Goal: Task Accomplishment & Management: Complete application form

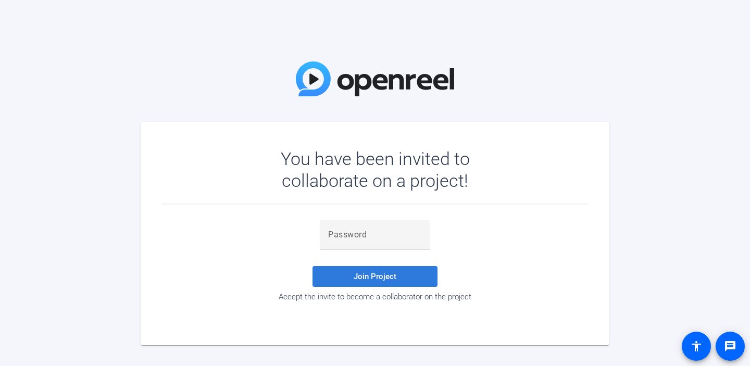
click at [371, 279] on span "Join Project" at bounding box center [375, 276] width 43 height 9
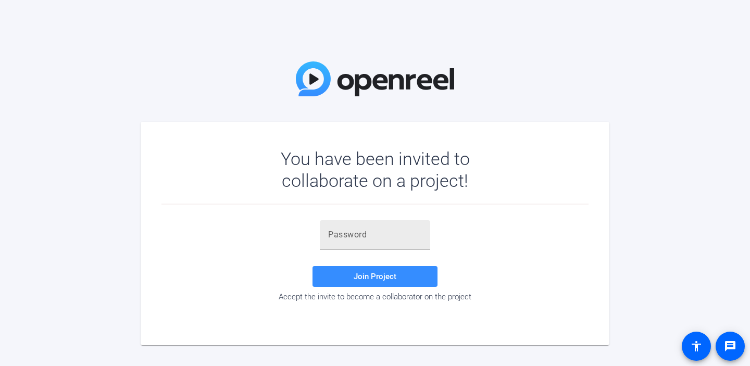
click at [367, 233] on input "text" at bounding box center [375, 235] width 94 height 13
paste input "4Jmt"
click at [355, 280] on span "Join Project" at bounding box center [375, 276] width 43 height 9
click at [332, 226] on div "4Jmt" at bounding box center [375, 234] width 94 height 29
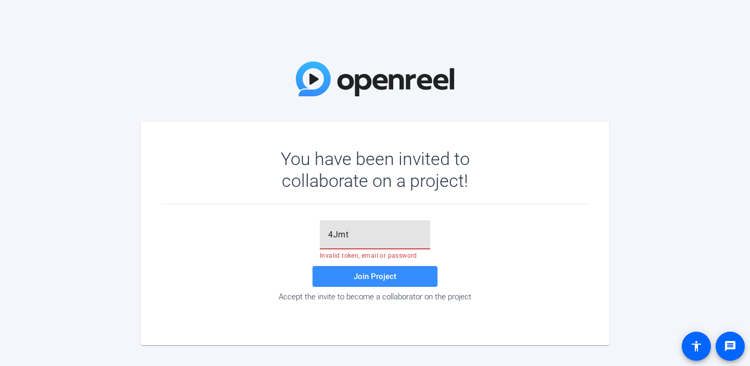
click at [339, 240] on input "4Jmt" at bounding box center [375, 235] width 94 height 13
paste input "O3RPkT"
type input "O3RPkT"
click at [350, 275] on span at bounding box center [375, 276] width 125 height 25
